Goal: Task Accomplishment & Management: Manage account settings

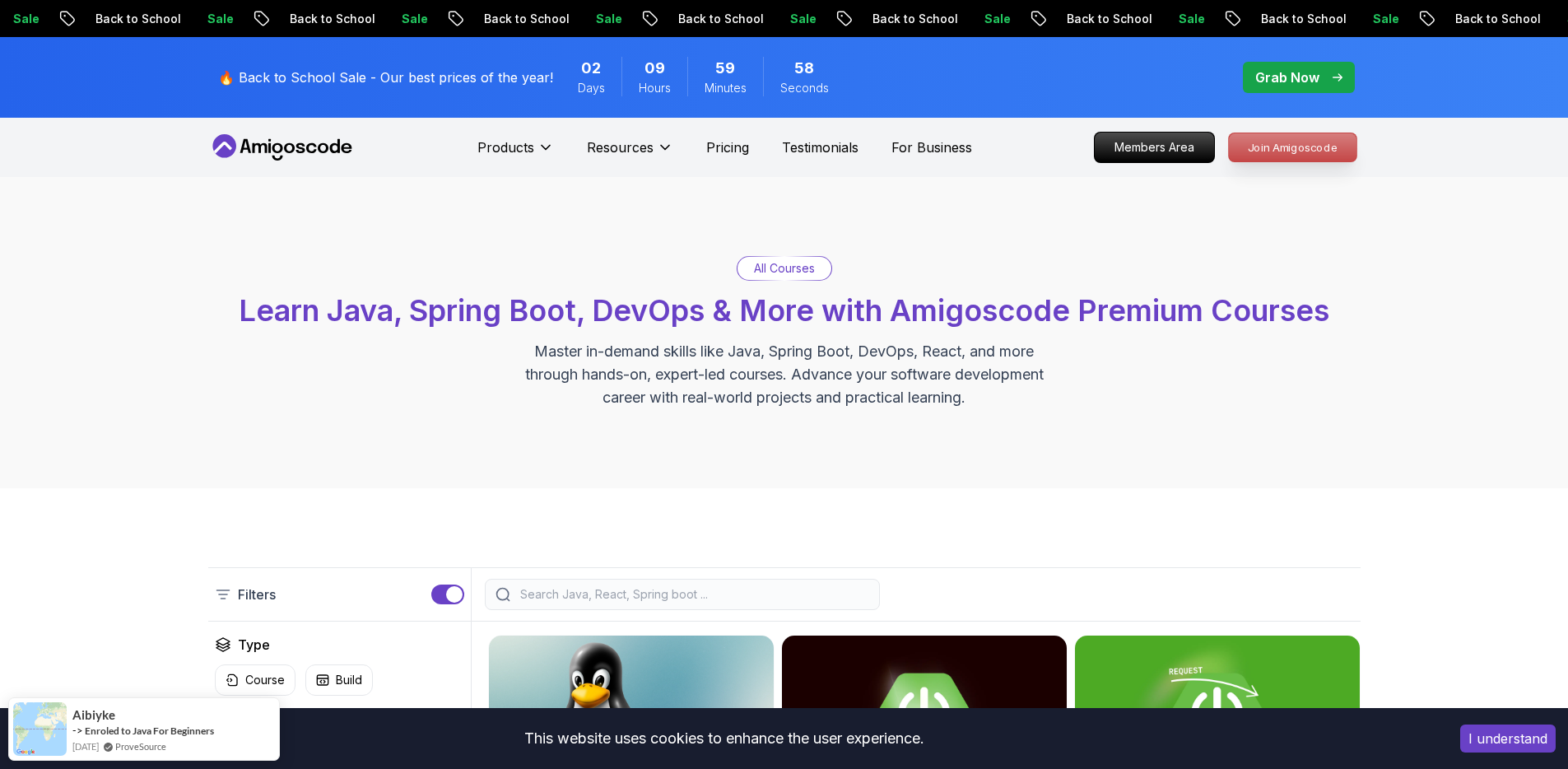
click at [1292, 144] on p "Join Amigoscode" at bounding box center [1292, 147] width 127 height 28
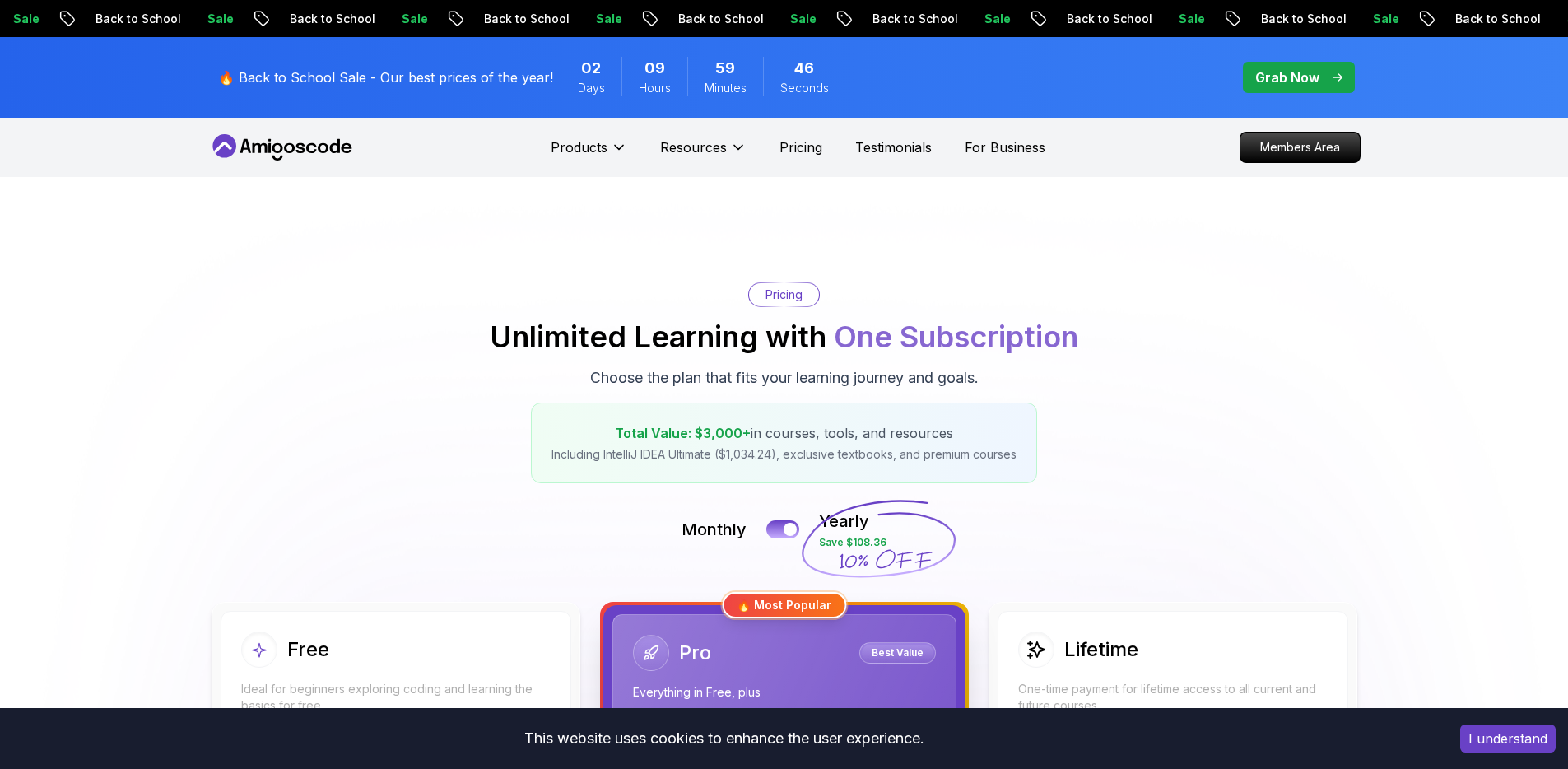
click at [307, 153] on icon at bounding box center [282, 147] width 148 height 26
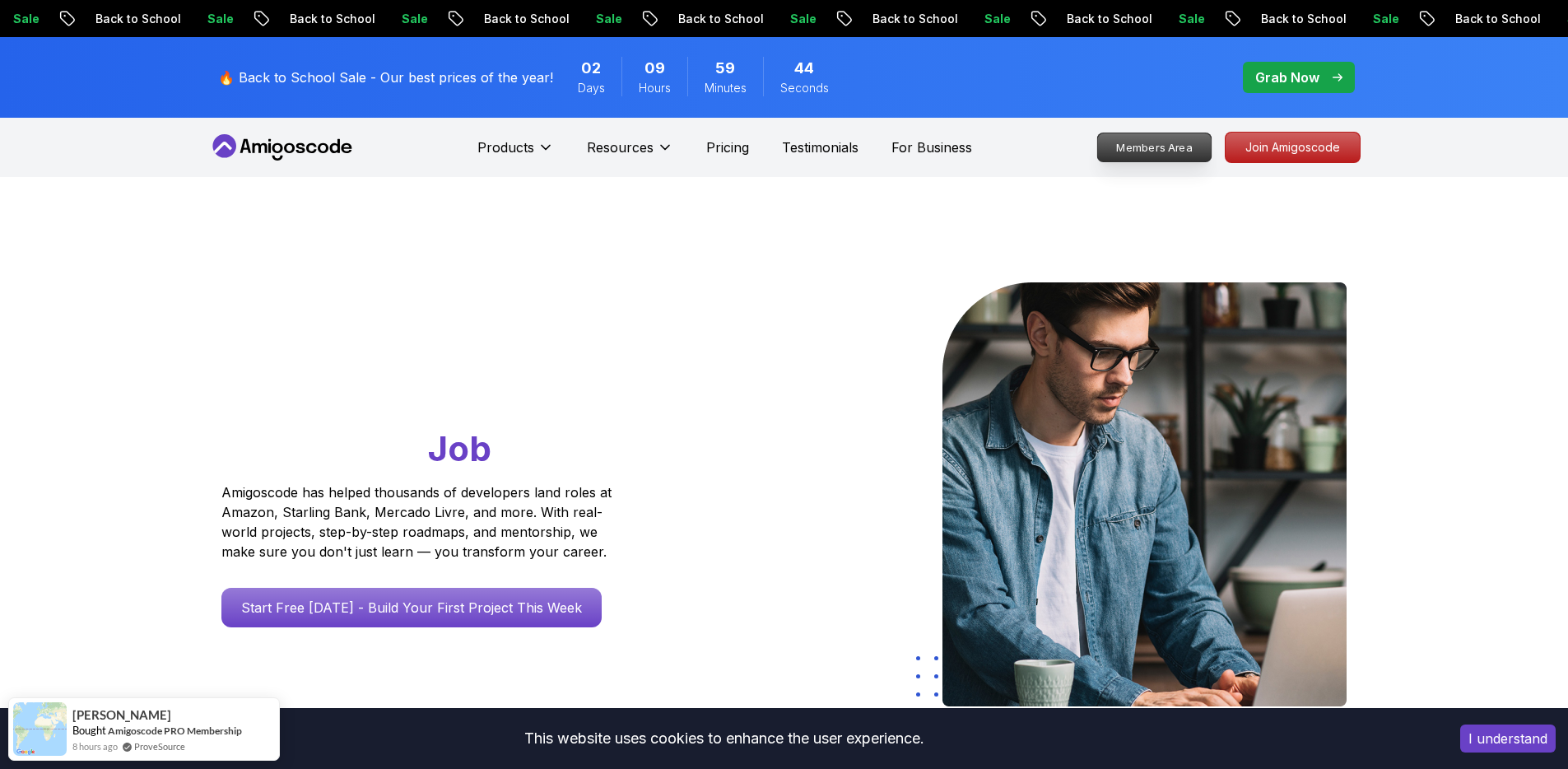
click at [1167, 140] on p "Members Area" at bounding box center [1154, 147] width 113 height 28
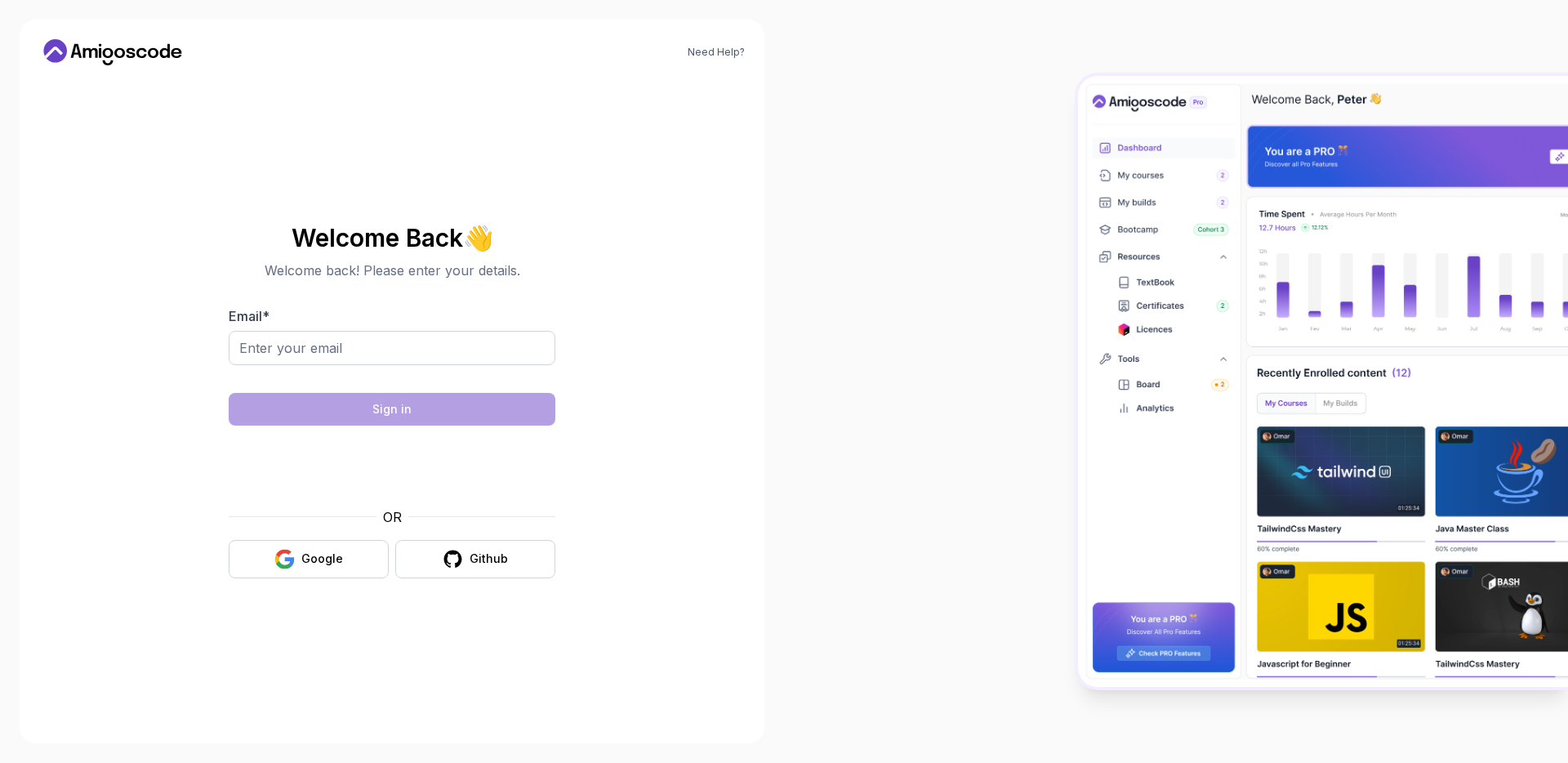
click at [373, 365] on div at bounding box center [392, 357] width 326 height 52
click at [378, 360] on input "Email *" at bounding box center [392, 348] width 326 height 34
paste input "[DOMAIN_NAME][EMAIL_ADDRESS][DOMAIN_NAME]"
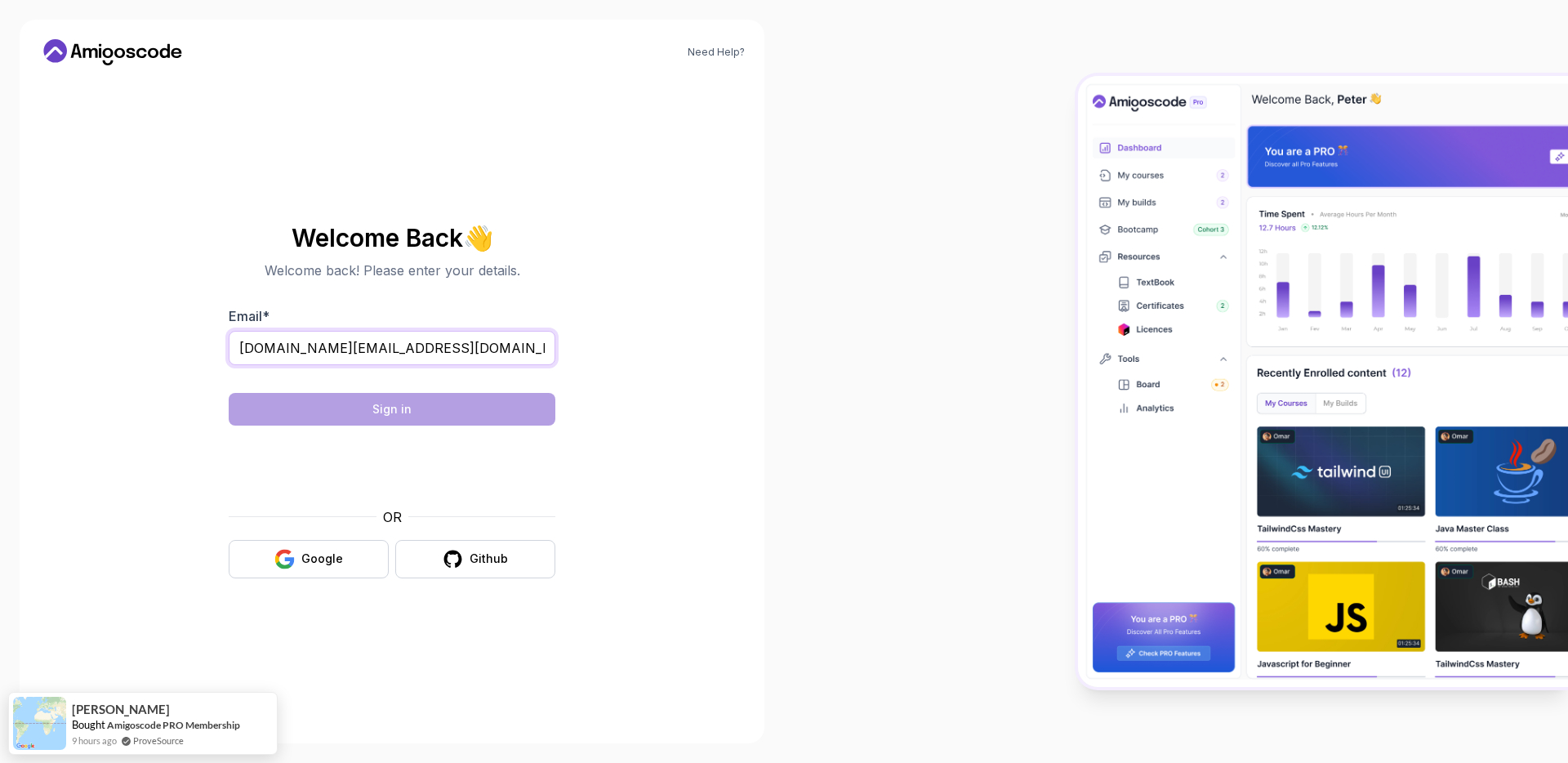
type input "[DOMAIN_NAME][EMAIL_ADDRESS][DOMAIN_NAME]"
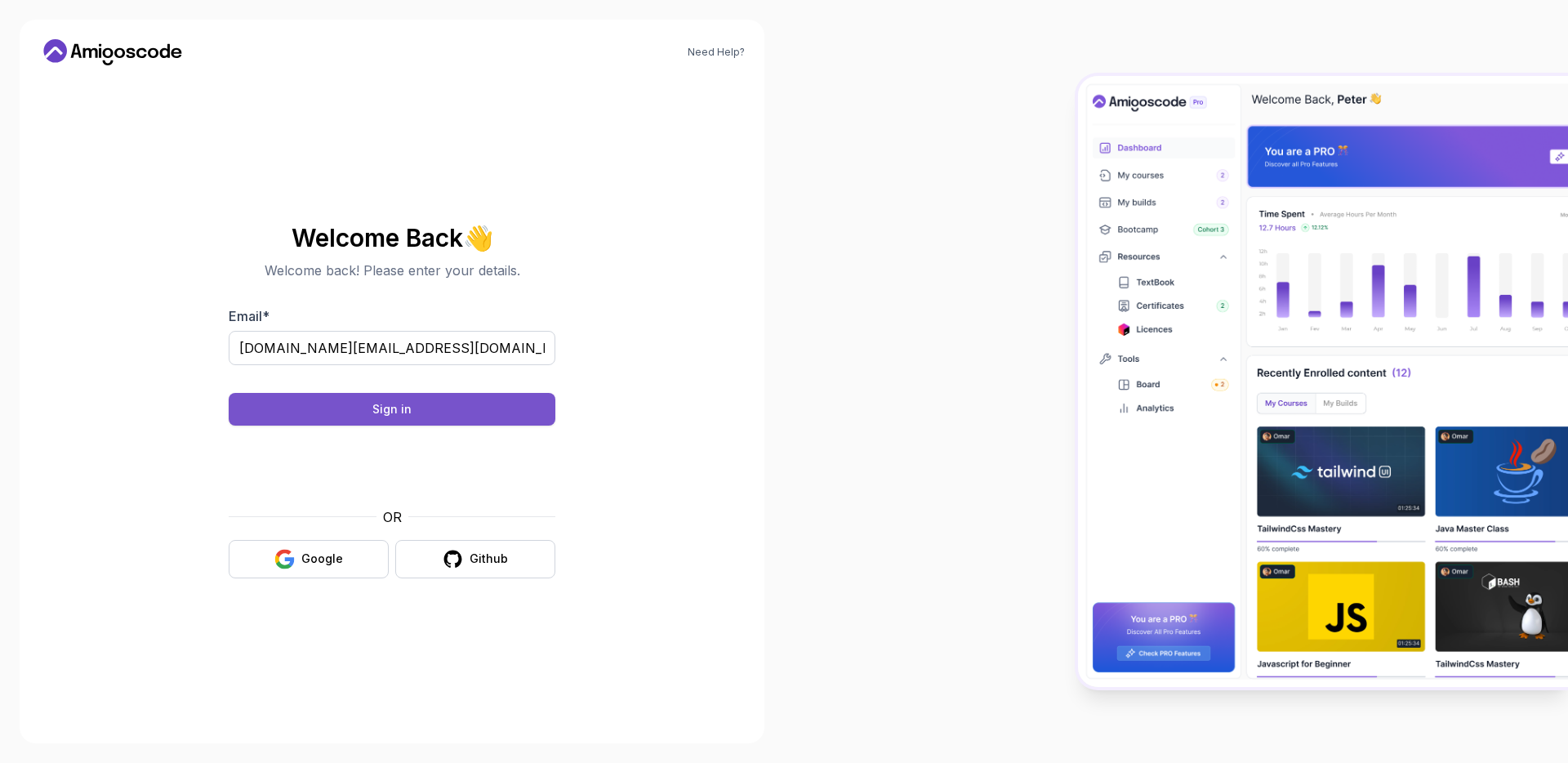
click at [368, 409] on button "Sign in" at bounding box center [392, 409] width 326 height 33
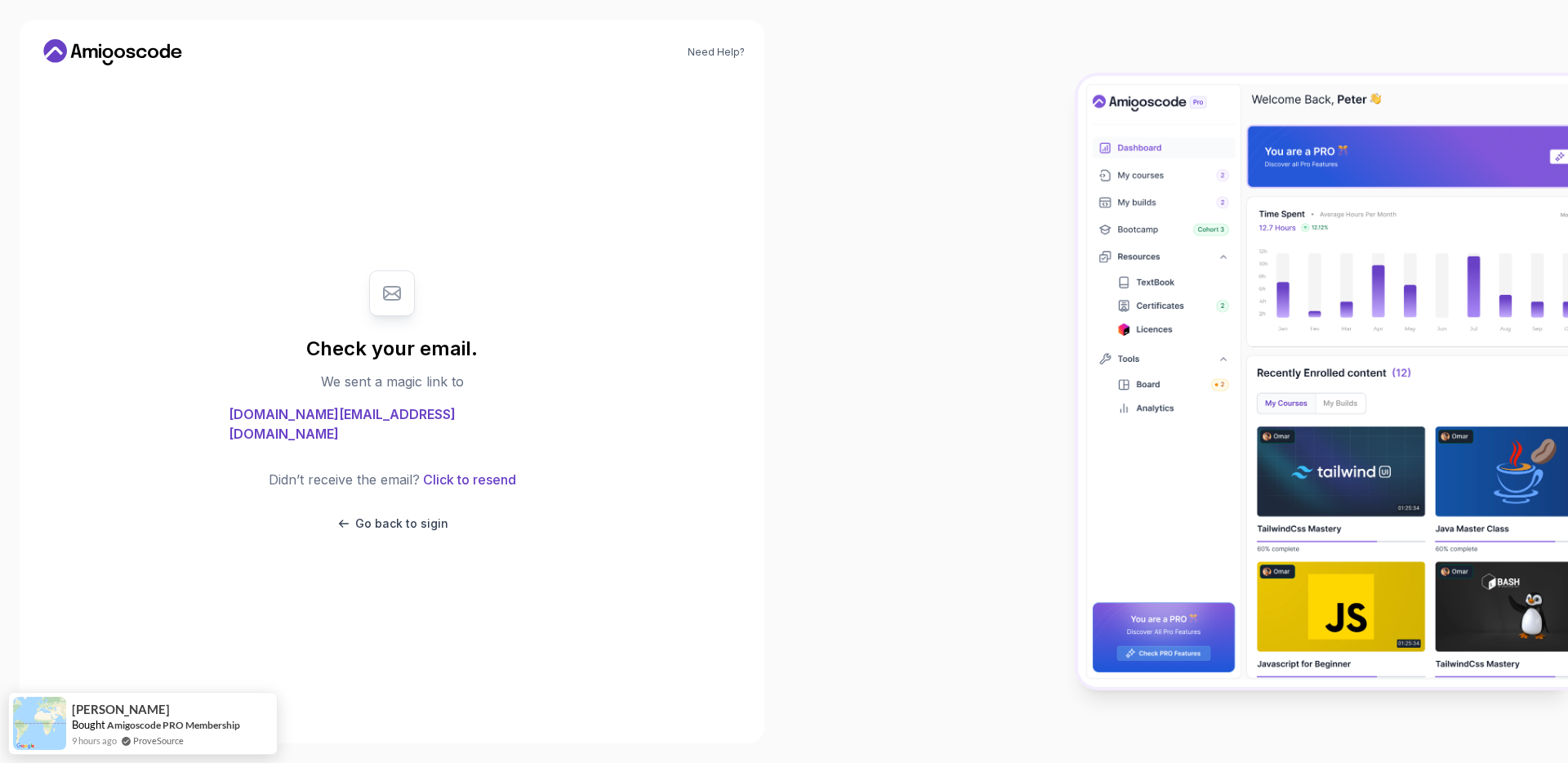
click at [476, 373] on div "Check your email. We sent a magic link to [DOMAIN_NAME][EMAIL_ADDRESS][DOMAIN_N…" at bounding box center [392, 402] width 326 height 294
click at [468, 357] on h1 "Check your email." at bounding box center [392, 349] width 172 height 26
click at [330, 429] on span "[DOMAIN_NAME][EMAIL_ADDRESS][DOMAIN_NAME]" at bounding box center [392, 423] width 326 height 39
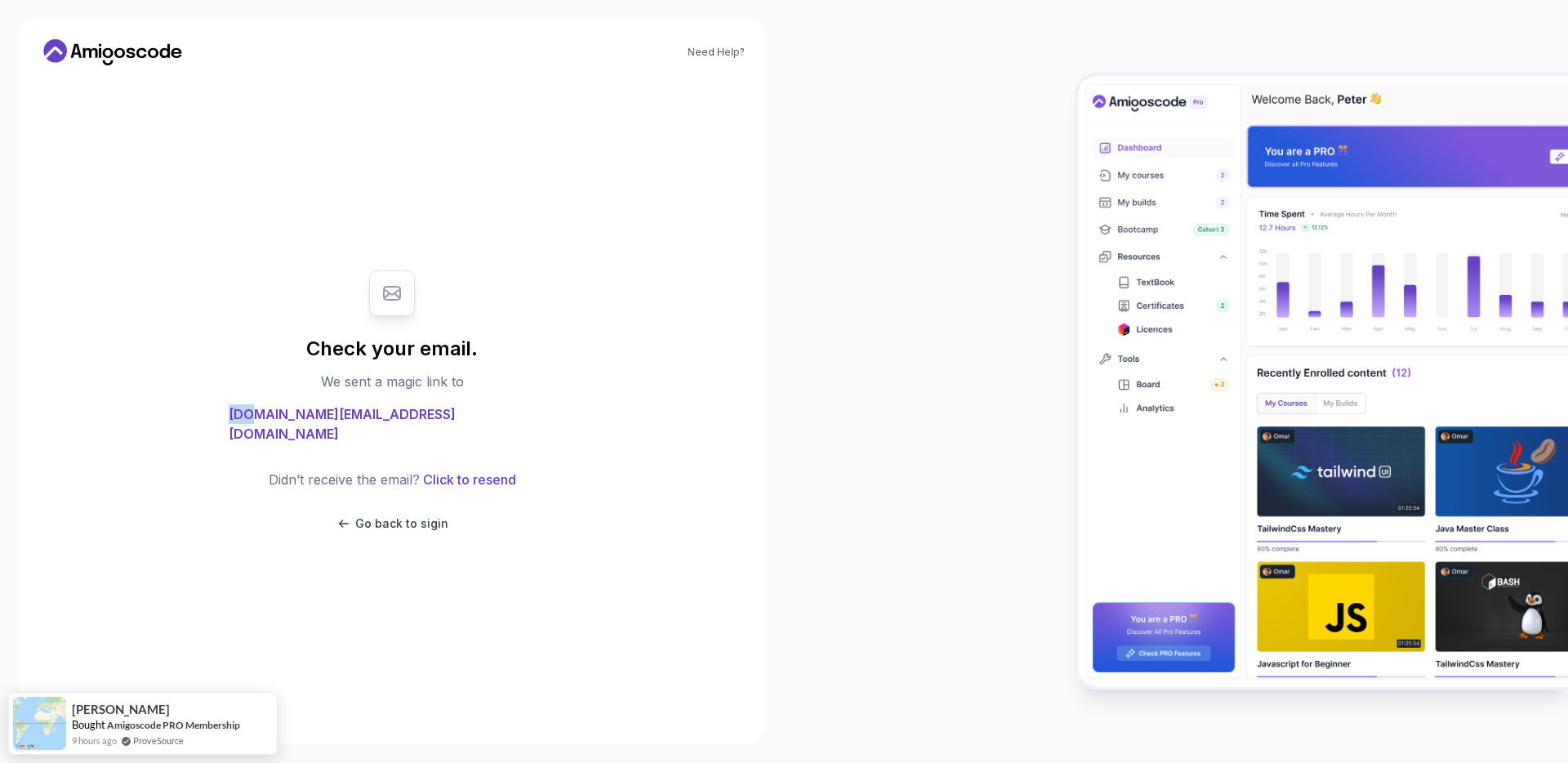
click at [330, 429] on span "[DOMAIN_NAME][EMAIL_ADDRESS][DOMAIN_NAME]" at bounding box center [392, 423] width 326 height 39
click at [193, 57] on div "Need Help?" at bounding box center [392, 52] width 706 height 26
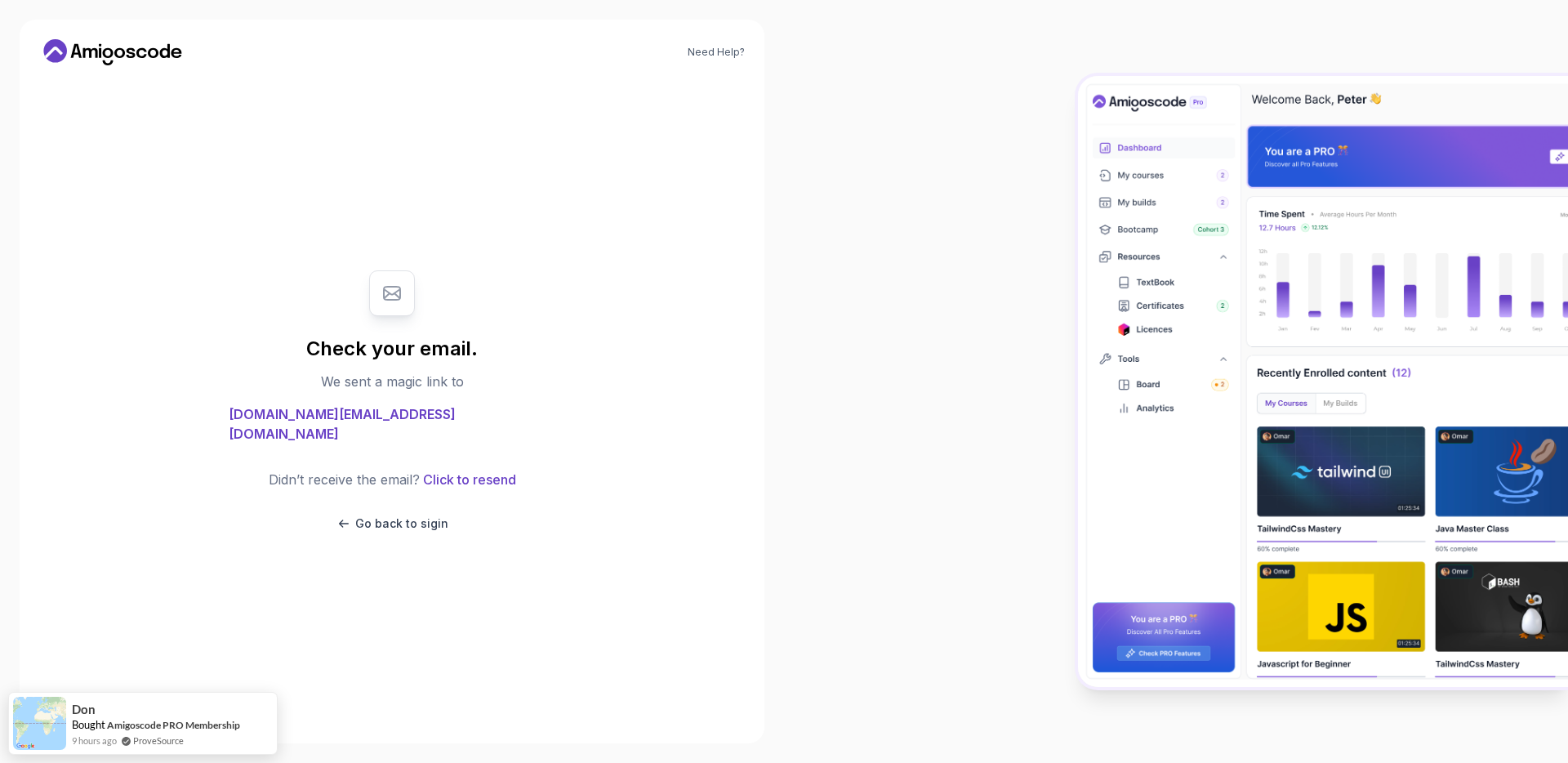
click at [182, 22] on div "Need Help? Check your email. We sent a magic link to [DOMAIN_NAME][EMAIL_ADDRES…" at bounding box center [393, 382] width 745 height 724
click at [136, 59] on icon at bounding box center [112, 52] width 147 height 26
